Goal: Information Seeking & Learning: Learn about a topic

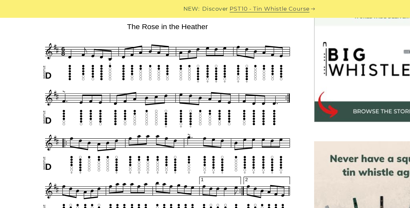
scroll to position [195, 0]
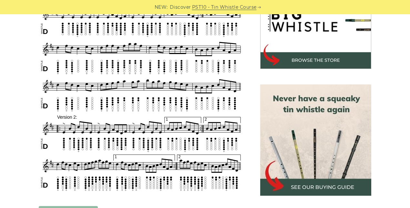
scroll to position [227, 0]
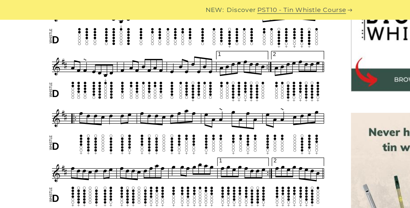
scroll to position [228, 0]
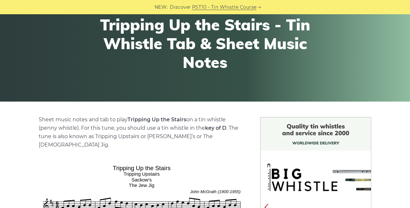
scroll to position [68, 0]
